Goal: Navigation & Orientation: Find specific page/section

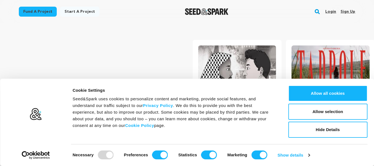
click at [336, 9] on link "Login" at bounding box center [331, 11] width 11 height 9
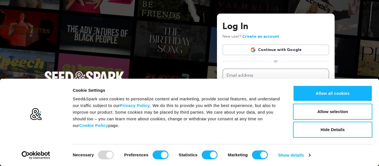
click at [268, 50] on link "Continue with Google" at bounding box center [275, 50] width 106 height 11
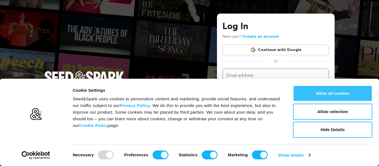
click at [329, 96] on button "Allow all cookies" at bounding box center [332, 93] width 79 height 16
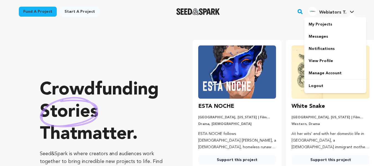
click at [347, 6] on link "Webiators T. Webiators T." at bounding box center [331, 11] width 48 height 10
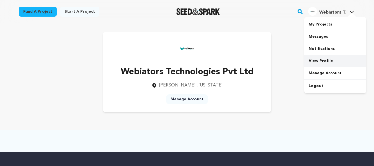
click at [321, 60] on link "View Profile" at bounding box center [336, 61] width 62 height 12
